Goal: Task Accomplishment & Management: Use online tool/utility

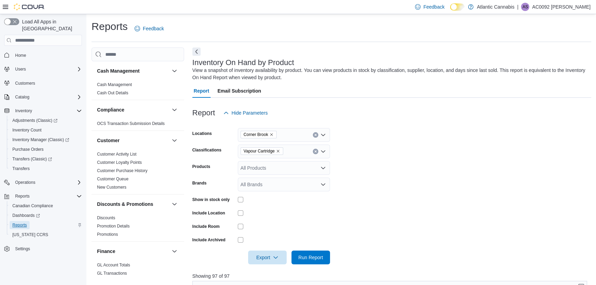
click at [20, 222] on span "Reports" at bounding box center [19, 225] width 14 height 6
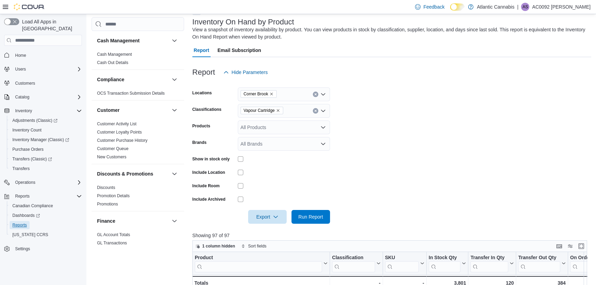
scroll to position [31, 0]
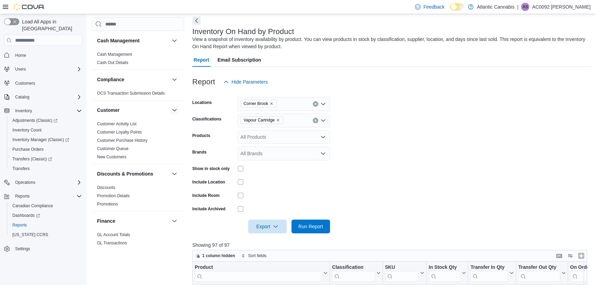
click at [172, 108] on button "button" at bounding box center [174, 110] width 8 height 8
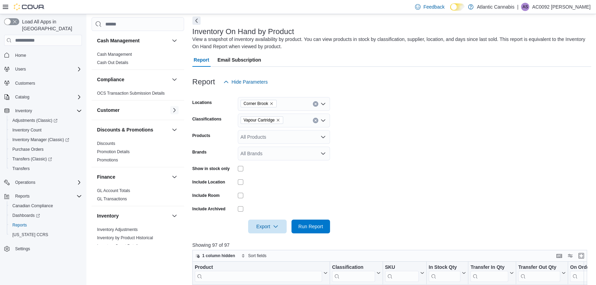
click at [172, 108] on button "button" at bounding box center [174, 110] width 8 height 8
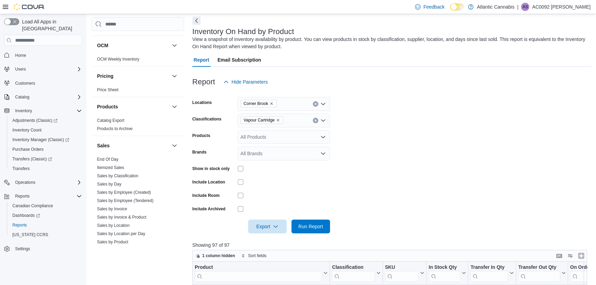
scroll to position [375, 0]
click at [105, 156] on link "End Of Day" at bounding box center [107, 158] width 21 height 5
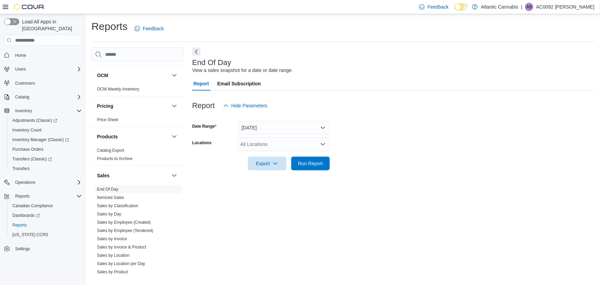
click at [299, 139] on div "All Locations" at bounding box center [284, 144] width 92 height 14
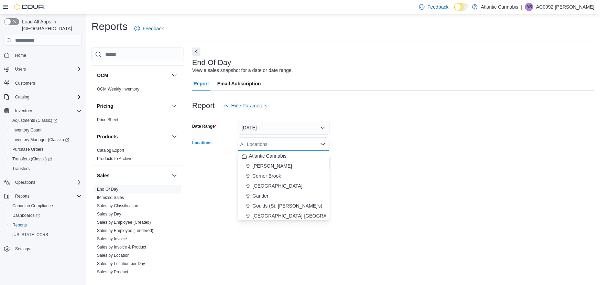
click at [267, 174] on span "Corner Brook" at bounding box center [266, 175] width 29 height 7
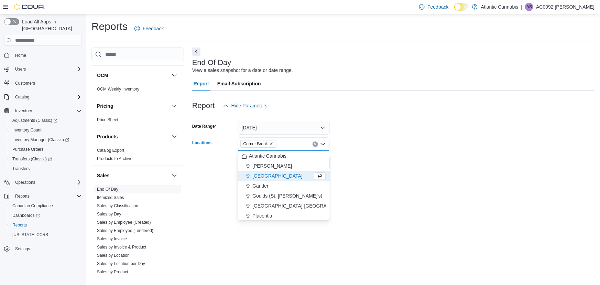
click at [385, 164] on form "Date Range [DATE] Locations [GEOGRAPHIC_DATA] Combo box. Selected. [GEOGRAPHIC_…" at bounding box center [393, 141] width 402 height 58
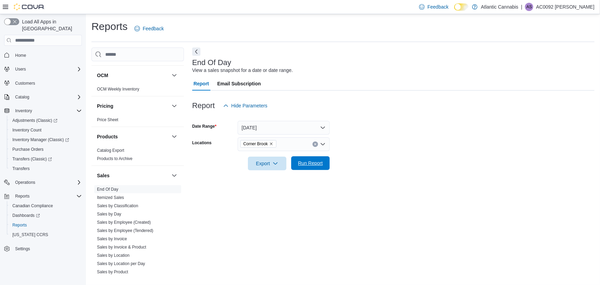
click at [322, 170] on span "Run Report" at bounding box center [310, 163] width 30 height 14
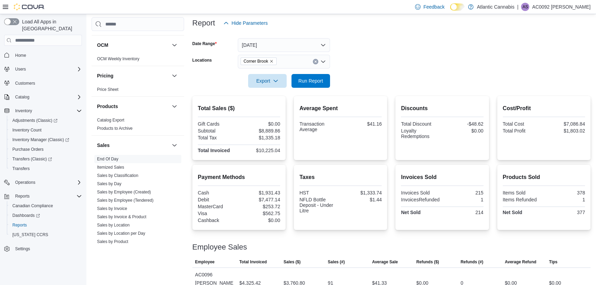
scroll to position [66, 0]
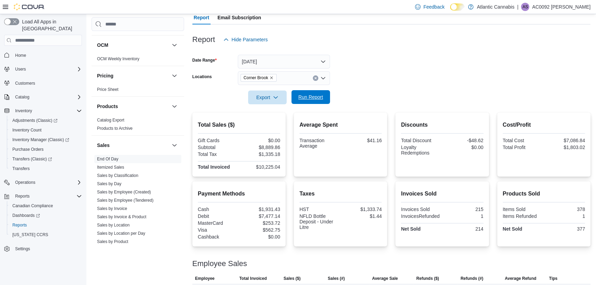
click at [308, 92] on span "Run Report" at bounding box center [310, 97] width 30 height 14
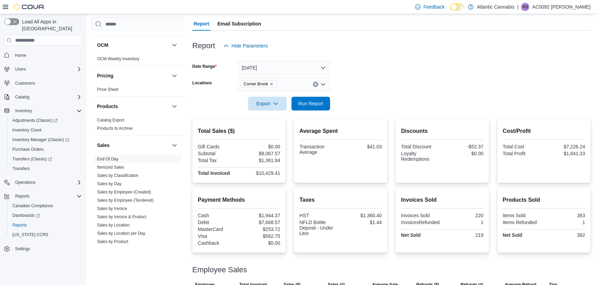
scroll to position [35, 0]
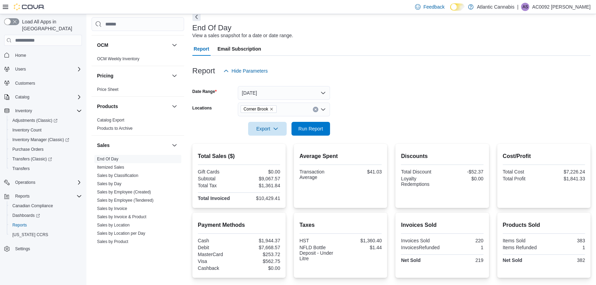
click at [271, 110] on icon "Remove Corner Brook from selection in this group" at bounding box center [271, 109] width 4 height 4
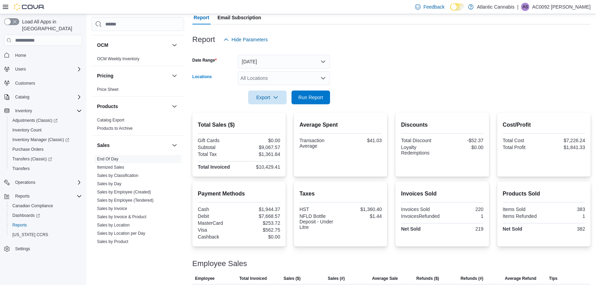
click at [281, 76] on div "All Locations" at bounding box center [284, 78] width 92 height 14
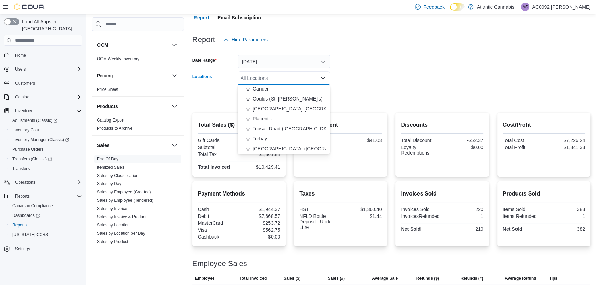
click at [260, 128] on span "Topsail Road ([GEOGRAPHIC_DATA][PERSON_NAME])" at bounding box center [313, 128] width 122 height 7
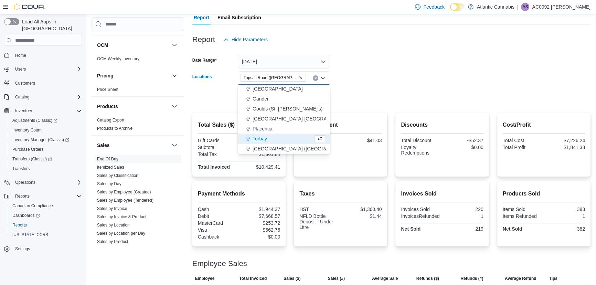
click at [415, 61] on form "Date Range [DATE] Locations [GEOGRAPHIC_DATA] ([GEOGRAPHIC_DATA][PERSON_NAME]) …" at bounding box center [391, 75] width 398 height 58
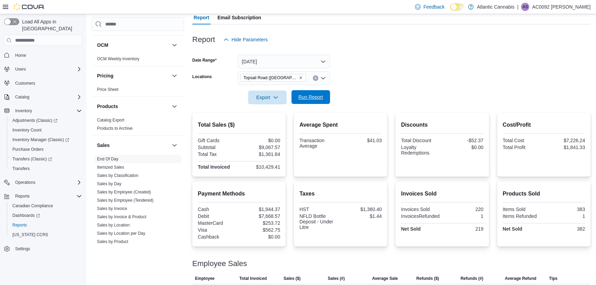
click at [316, 99] on span "Run Report" at bounding box center [310, 97] width 25 height 7
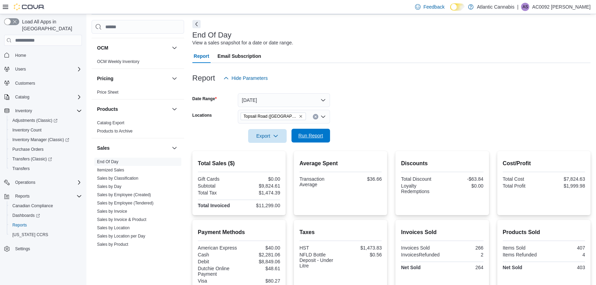
scroll to position [2, 0]
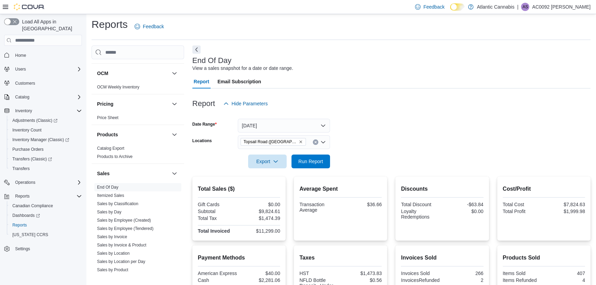
click at [315, 144] on button "Clear input" at bounding box center [316, 142] width 6 height 6
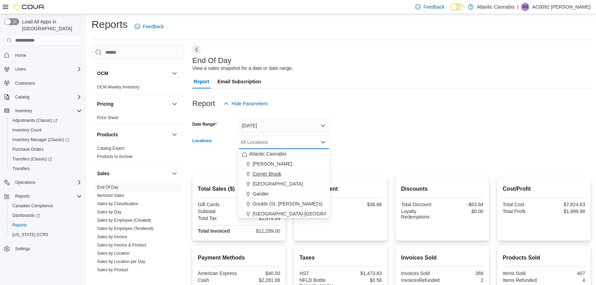
click at [300, 171] on div "Corner Brook" at bounding box center [284, 173] width 84 height 7
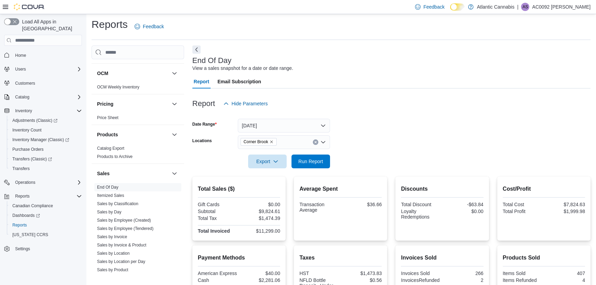
click at [414, 93] on div at bounding box center [391, 92] width 398 height 8
click at [321, 162] on span "Run Report" at bounding box center [310, 160] width 25 height 7
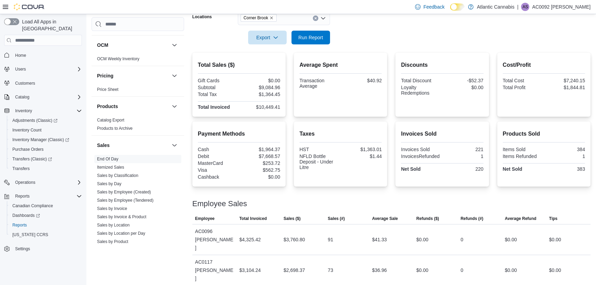
scroll to position [66, 0]
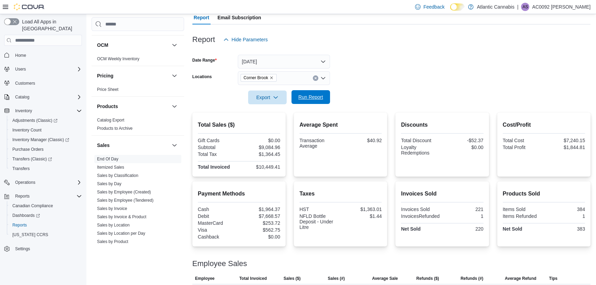
click at [315, 96] on span "Run Report" at bounding box center [310, 97] width 25 height 7
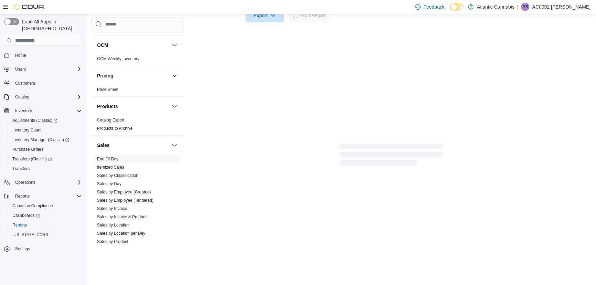
scroll to position [149, 0]
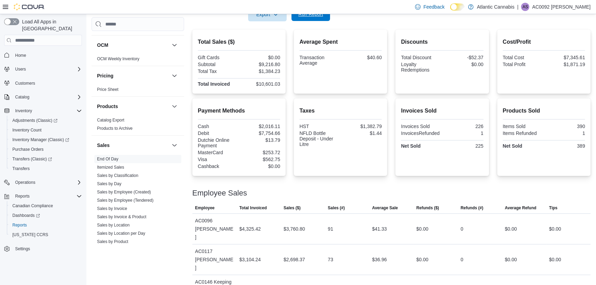
click at [322, 18] on span "Run Report" at bounding box center [310, 14] width 30 height 14
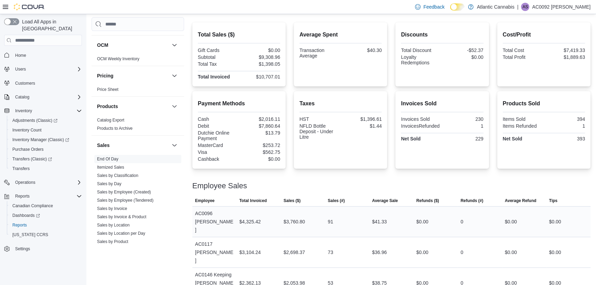
scroll to position [172, 0]
